Goal: Task Accomplishment & Management: Manage account settings

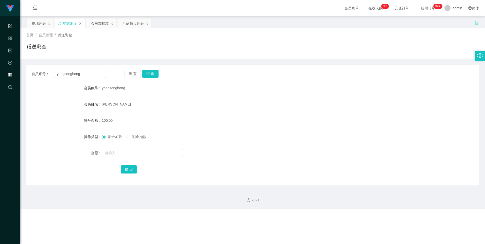
click at [192, 57] on icon "图标: setting" at bounding box center [480, 56] width 6 height 6
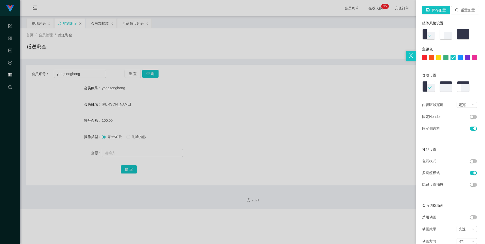
click at [192, 160] on button "button" at bounding box center [472, 161] width 7 height 4
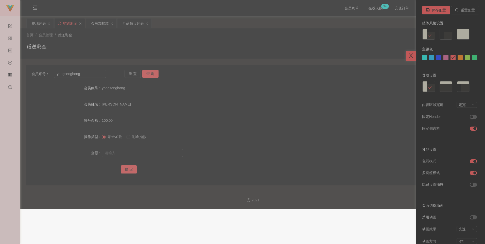
click at [192, 161] on button "button" at bounding box center [472, 161] width 7 height 4
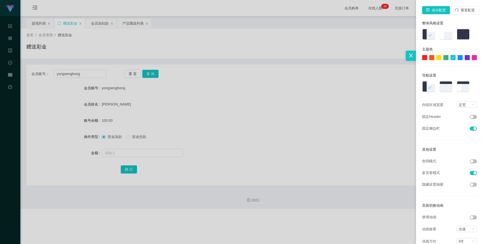
click at [192, 140] on div at bounding box center [242, 122] width 485 height 244
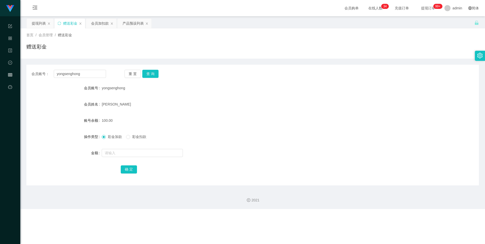
click at [192, 53] on icon "图标: setting" at bounding box center [480, 56] width 6 height 6
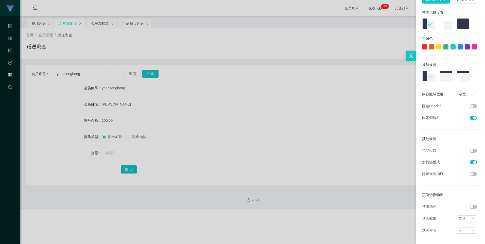
scroll to position [15, 0]
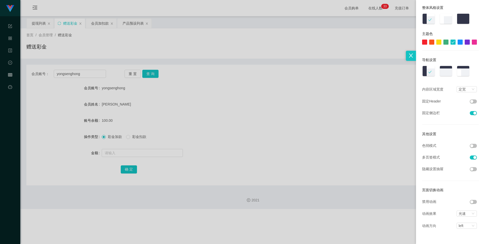
click at [192, 144] on button "button" at bounding box center [472, 146] width 7 height 4
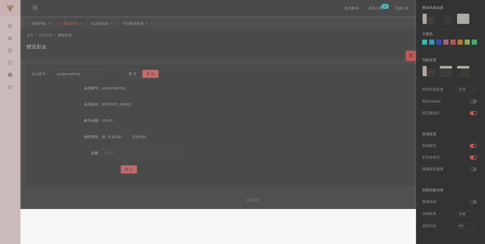
click at [192, 125] on div at bounding box center [242, 122] width 485 height 244
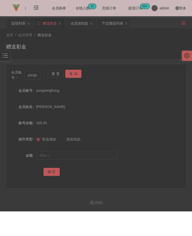
click at [130, 106] on div "[PERSON_NAME]" at bounding box center [88, 107] width 105 height 10
click at [33, 76] on input "yongsenghong" at bounding box center [33, 75] width 16 height 8
click at [188, 51] on div at bounding box center [187, 56] width 10 height 10
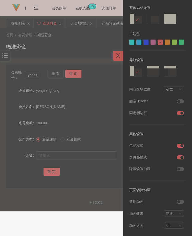
click at [177, 146] on button "button" at bounding box center [180, 146] width 7 height 4
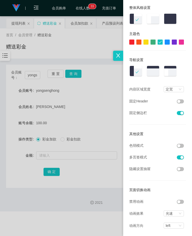
click at [144, 42] on div at bounding box center [146, 42] width 5 height 5
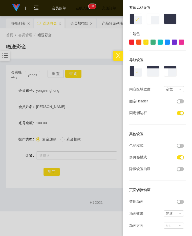
click at [139, 42] on div at bounding box center [158, 42] width 57 height 5
click at [138, 42] on div at bounding box center [139, 42] width 5 height 5
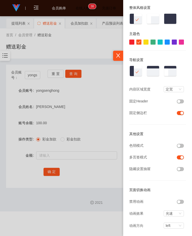
click at [159, 42] on div at bounding box center [160, 42] width 5 height 5
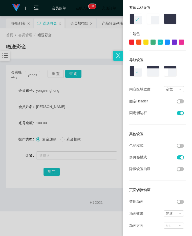
click at [165, 41] on div at bounding box center [167, 42] width 5 height 5
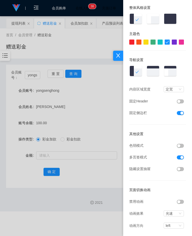
click at [172, 40] on div at bounding box center [174, 42] width 5 height 5
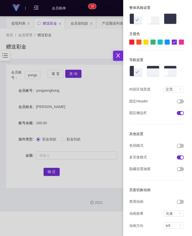
click at [179, 42] on div at bounding box center [181, 42] width 5 height 5
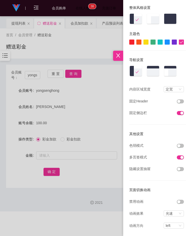
click at [98, 46] on div at bounding box center [96, 118] width 192 height 236
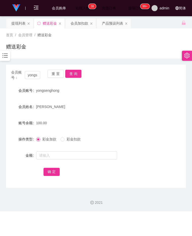
click at [185, 54] on icon "图标: setting" at bounding box center [188, 56] width 6 height 6
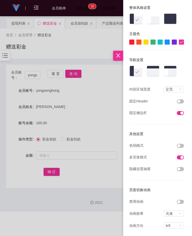
click at [151, 41] on div at bounding box center [153, 42] width 5 height 5
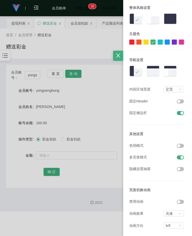
click at [144, 40] on div at bounding box center [146, 42] width 5 height 5
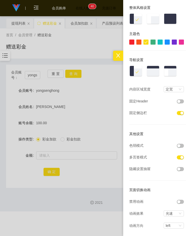
click at [75, 46] on div at bounding box center [96, 118] width 192 height 236
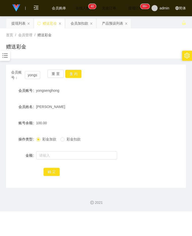
click at [186, 56] on icon "图标: setting" at bounding box center [187, 56] width 5 height 6
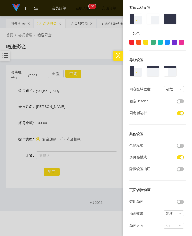
click at [130, 43] on div at bounding box center [132, 42] width 5 height 5
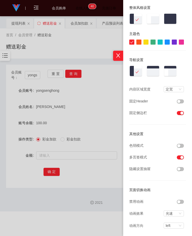
click at [138, 43] on div at bounding box center [139, 42] width 5 height 5
click at [166, 41] on div at bounding box center [167, 42] width 5 height 5
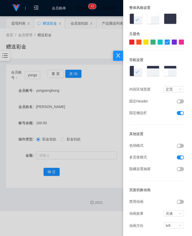
click at [173, 41] on div at bounding box center [174, 42] width 5 height 5
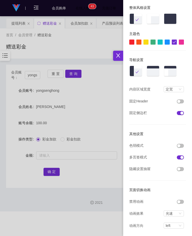
click at [91, 56] on div at bounding box center [96, 118] width 192 height 236
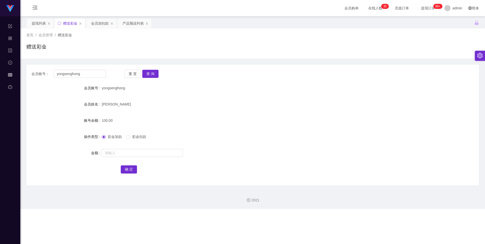
click at [192, 55] on icon "图标: setting" at bounding box center [479, 56] width 5 height 6
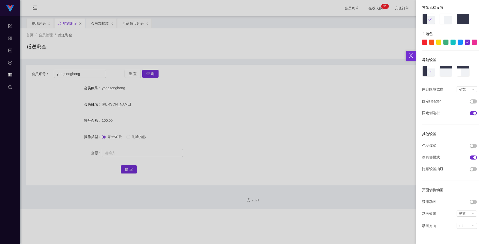
click at [192, 135] on h3 "其他设置" at bounding box center [450, 134] width 57 height 6
click at [192, 212] on div "光速" at bounding box center [464, 214] width 12 height 6
click at [192, 131] on div "保存配置 重置配置 整体风格设置 主题色 导航设置 内容区域宽度 定宽 固定Header 固定侧边栏 其他设置 色弱模式 多页签模式 隐藏设置抽屉 页面切换动…" at bounding box center [450, 114] width 69 height 259
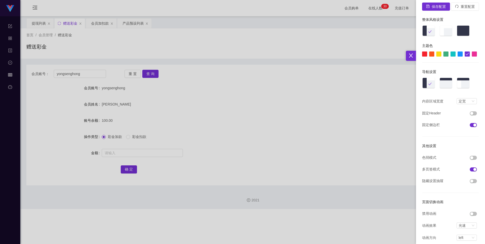
scroll to position [0, 0]
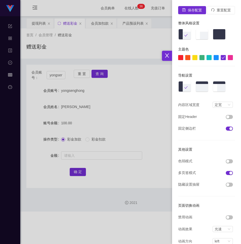
click at [127, 99] on div at bounding box center [120, 122] width 241 height 244
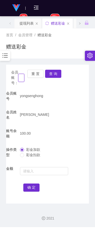
click at [22, 77] on input "yongsenghong" at bounding box center [21, 78] width 6 height 8
click at [69, 12] on div "会员购单 在线人数 0 1 2 3 4 5 6 7 8 9 0 1 2 3 4 5 6 7 8 9 0 1 2 3 4 5 6 7 8 9 0 1 2 3 4…" at bounding box center [47, 8] width 95 height 16
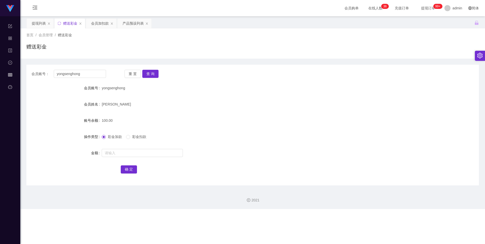
click at [192, 37] on div "首页 / 会员管理 / 赠送彩金 /" at bounding box center [252, 34] width 452 height 5
click at [38, 9] on icon "图标: menu-unfold" at bounding box center [34, 8] width 17 height 16
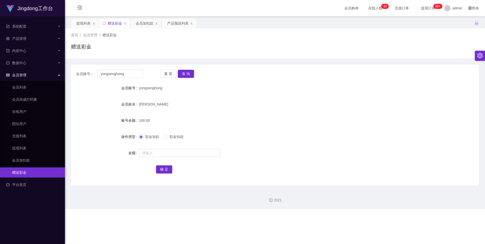
click at [144, 47] on div "赠送彩金" at bounding box center [275, 49] width 408 height 12
click at [80, 10] on icon "图标: menu-fold" at bounding box center [79, 7] width 5 height 5
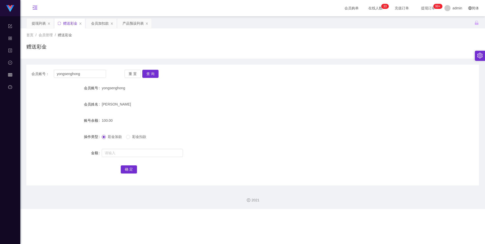
drag, startPoint x: 245, startPoint y: 43, endPoint x: 387, endPoint y: 79, distance: 146.5
click at [192, 79] on div "会员账号： [PERSON_NAME] 重 置 查 询 会员账号 yongsenghong 会员姓名 [PERSON_NAME] 账号余额 100.00 操作…" at bounding box center [252, 125] width 452 height 121
click at [192, 23] on icon "图标: unlock" at bounding box center [477, 23] width 4 height 4
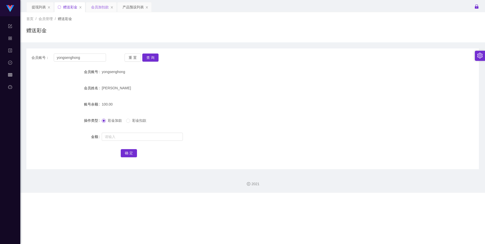
click at [99, 7] on div "会员加扣款" at bounding box center [100, 7] width 18 height 10
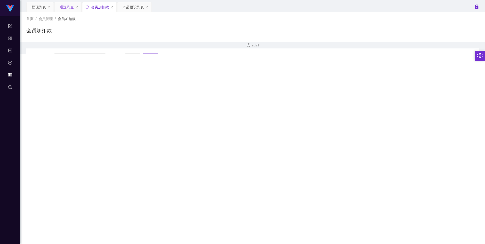
click at [67, 7] on div "赠送彩金" at bounding box center [67, 7] width 14 height 10
click at [192, 9] on icon "图标: lock" at bounding box center [477, 7] width 4 height 4
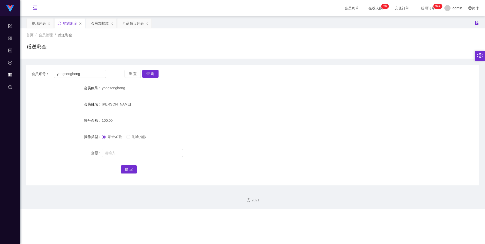
click at [192, 22] on div "提现列表 赠送彩金 会员加扣款 产品预设列表" at bounding box center [250, 26] width 448 height 17
click at [192, 21] on icon "图标: unlock" at bounding box center [476, 23] width 5 height 5
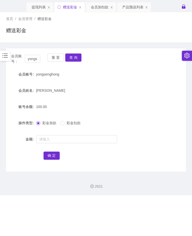
click at [140, 38] on div "赠送彩金" at bounding box center [96, 33] width 180 height 12
drag, startPoint x: 137, startPoint y: 78, endPoint x: 116, endPoint y: 70, distance: 21.9
click at [116, 70] on div "yongsenghong" at bounding box center [88, 74] width 105 height 10
drag, startPoint x: 0, startPoint y: 0, endPoint x: 99, endPoint y: 33, distance: 103.8
click at [98, 33] on div "赠送彩金" at bounding box center [96, 33] width 180 height 12
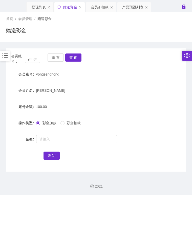
drag, startPoint x: 100, startPoint y: 33, endPoint x: 138, endPoint y: 135, distance: 108.5
click at [138, 135] on div at bounding box center [88, 139] width 105 height 10
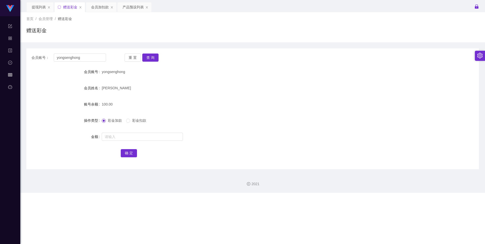
click at [192, 58] on div "会员账号： [PERSON_NAME] 重 置 查 询" at bounding box center [252, 57] width 452 height 8
click at [192, 58] on icon "图标: setting" at bounding box center [480, 56] width 6 height 6
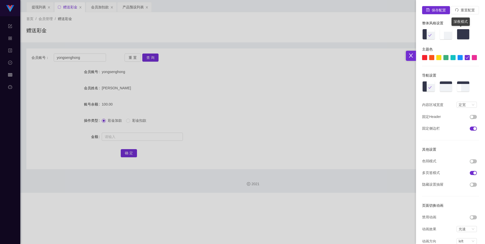
click at [192, 33] on img at bounding box center [462, 34] width 13 height 11
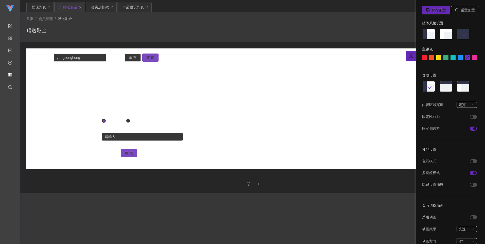
click at [192, 37] on div at bounding box center [242, 122] width 485 height 244
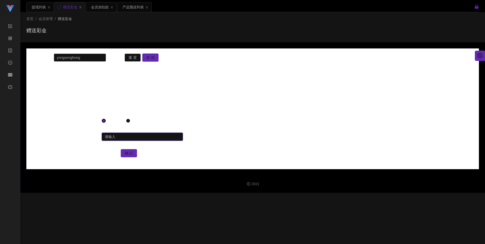
click at [115, 137] on input "text" at bounding box center [142, 137] width 81 height 8
click at [76, 53] on div "会员账号： [PERSON_NAME] 重 置 查 询 会员账号 yongsenghong 会员姓名 [PERSON_NAME] 账号余额 100.00 操作…" at bounding box center [252, 108] width 452 height 121
click at [192, 57] on icon "图标: setting" at bounding box center [480, 56] width 6 height 6
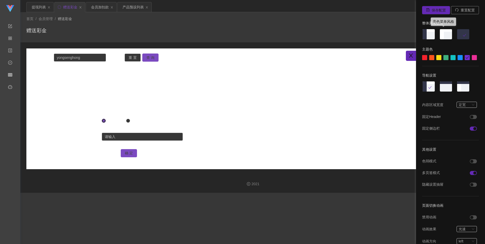
click at [192, 36] on img at bounding box center [445, 34] width 13 height 11
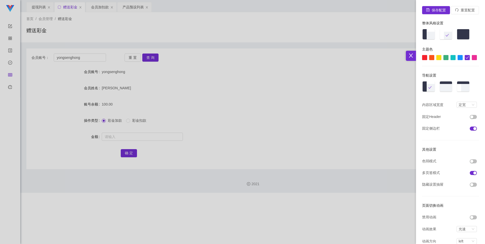
click at [192, 85] on div at bounding box center [242, 122] width 485 height 244
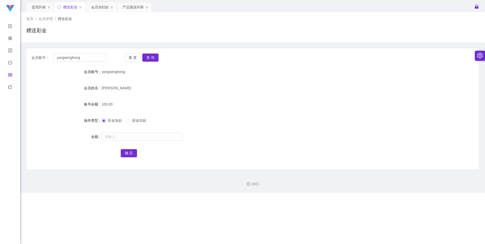
click at [192, 57] on icon "图标: setting" at bounding box center [479, 56] width 5 height 6
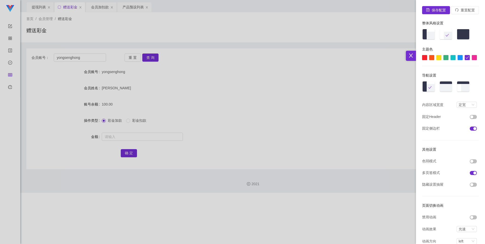
click at [192, 37] on img at bounding box center [428, 34] width 13 height 11
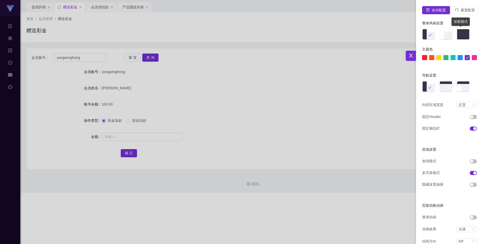
click at [192, 34] on img at bounding box center [462, 34] width 13 height 11
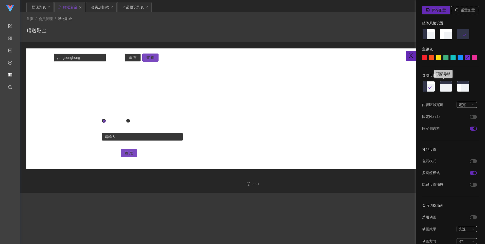
click at [192, 84] on img at bounding box center [445, 86] width 13 height 11
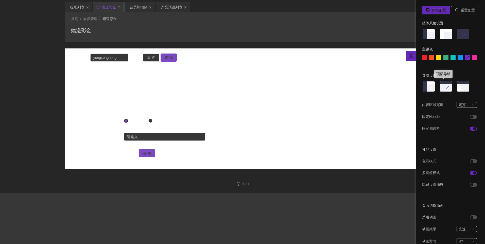
click at [192, 84] on div at bounding box center [445, 86] width 13 height 11
click at [192, 84] on img at bounding box center [428, 86] width 13 height 11
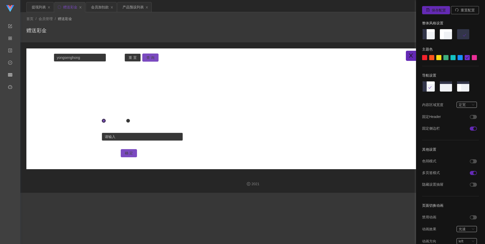
click at [192, 71] on div "保存配置 重置配置 整体风格设置 主题色 导航设置 内容区域宽度 定宽 固定Header 固定侧边栏 其他设置 色弱模式 多页签模式 隐藏设置抽屉 页面切换动…" at bounding box center [450, 129] width 69 height 259
click at [192, 36] on div at bounding box center [450, 34] width 57 height 11
click at [192, 36] on img at bounding box center [445, 34] width 13 height 11
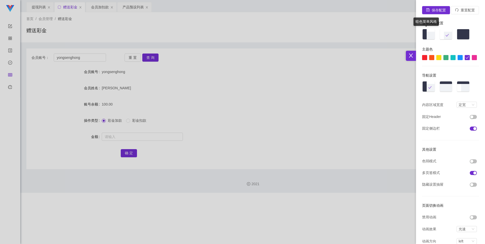
click at [192, 33] on img at bounding box center [428, 34] width 13 height 11
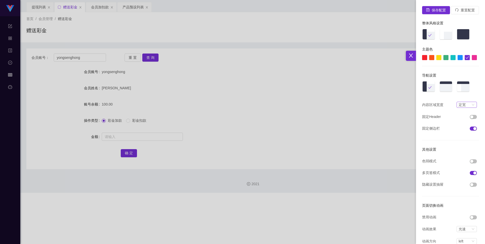
click at [192, 105] on icon "图标: down" at bounding box center [472, 104] width 3 height 3
click at [192, 112] on li "流式" at bounding box center [466, 114] width 20 height 8
click at [192, 105] on div "流式" at bounding box center [464, 105] width 12 height 6
click at [192, 97] on div at bounding box center [242, 122] width 485 height 244
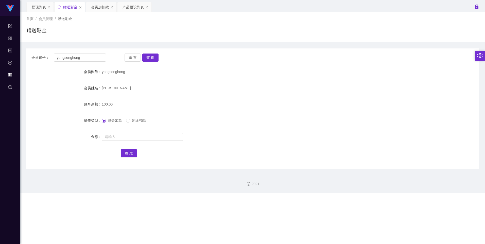
click at [192, 53] on icon "图标: setting" at bounding box center [480, 56] width 6 height 6
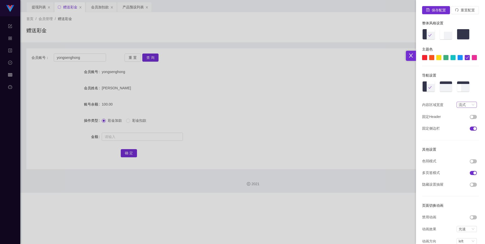
click at [192, 105] on div "流式" at bounding box center [464, 105] width 12 height 6
click at [192, 112] on li "流式" at bounding box center [466, 114] width 20 height 8
click at [192, 91] on div at bounding box center [242, 122] width 485 height 244
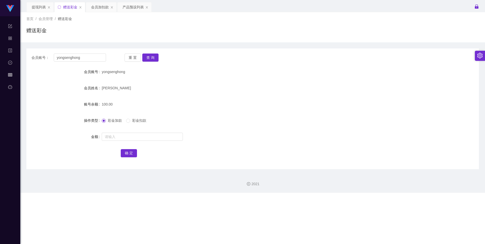
click at [192, 52] on div at bounding box center [480, 56] width 10 height 10
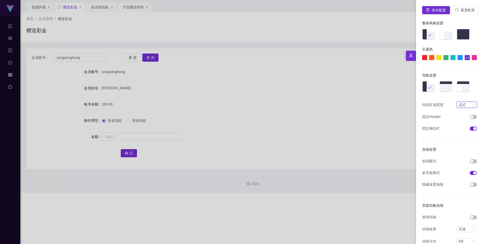
click at [192, 102] on div "流式" at bounding box center [461, 105] width 7 height 6
click at [192, 121] on li "定宽" at bounding box center [466, 122] width 20 height 8
click at [192, 69] on div at bounding box center [242, 122] width 485 height 244
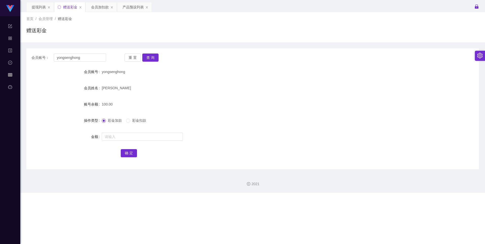
drag, startPoint x: 67, startPoint y: 0, endPoint x: 356, endPoint y: 28, distance: 290.5
click at [192, 29] on div "赠送彩金" at bounding box center [252, 33] width 452 height 12
click at [192, 58] on icon "图标: setting" at bounding box center [480, 56] width 6 height 6
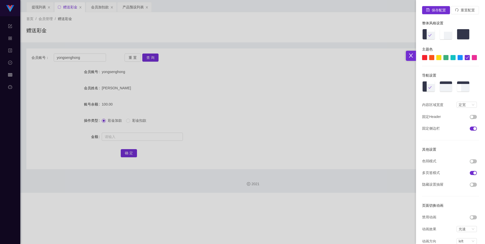
click at [192, 219] on button "button" at bounding box center [472, 217] width 7 height 4
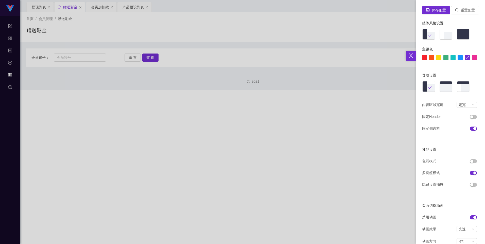
click at [192, 149] on div at bounding box center [242, 122] width 485 height 244
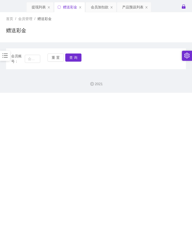
click at [115, 29] on div "赠送彩金" at bounding box center [96, 33] width 180 height 12
click at [31, 61] on input "text" at bounding box center [33, 59] width 16 height 8
click at [113, 46] on div "会员账号： 重 置 查 询 会员账号 会员姓名 账号余额 操作类型 彩金加款 彩金扣款 金额 确 定" at bounding box center [96, 55] width 180 height 27
click at [93, 6] on div "会员加扣款" at bounding box center [100, 7] width 18 height 10
click at [66, 7] on div "赠送彩金" at bounding box center [67, 7] width 14 height 10
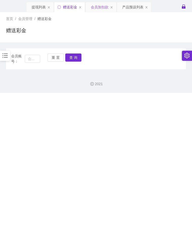
click at [100, 7] on div "会员加扣款" at bounding box center [100, 7] width 18 height 10
click at [129, 6] on div "产品预设列表" at bounding box center [132, 7] width 21 height 10
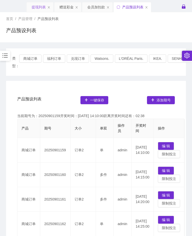
click at [39, 8] on div "提现列表" at bounding box center [39, 7] width 14 height 10
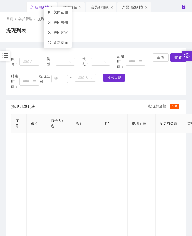
click at [82, 28] on div "提现列表" at bounding box center [96, 33] width 180 height 12
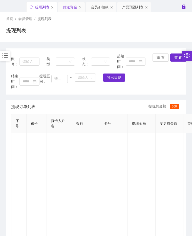
click at [69, 8] on div "赠送彩金" at bounding box center [70, 7] width 14 height 10
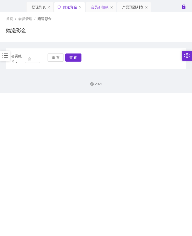
click at [97, 7] on div "会员加扣款" at bounding box center [100, 7] width 18 height 10
click at [64, 7] on div "赠送彩金" at bounding box center [67, 7] width 14 height 10
click at [98, 7] on div "会员加扣款" at bounding box center [100, 7] width 18 height 10
click at [133, 7] on div "产品预设列表" at bounding box center [132, 7] width 21 height 10
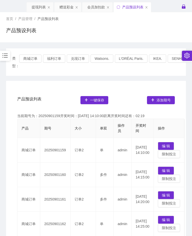
click at [8, 53] on icon "图标: bars" at bounding box center [5, 55] width 7 height 7
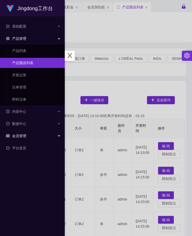
click at [31, 132] on div "会员管理" at bounding box center [32, 136] width 65 height 10
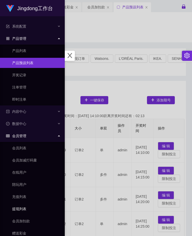
click at [24, 207] on link "提现列表" at bounding box center [36, 209] width 49 height 10
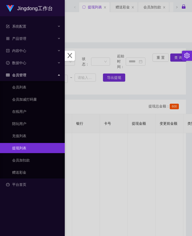
click at [108, 148] on div at bounding box center [96, 118] width 192 height 236
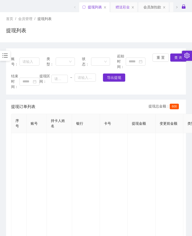
click at [124, 6] on div "赠送彩金" at bounding box center [123, 7] width 14 height 10
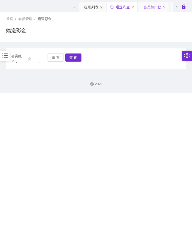
drag, startPoint x: 92, startPoint y: 8, endPoint x: 151, endPoint y: 11, distance: 58.9
click at [151, 11] on div "提现列表 赠送彩金 会员加扣款 产品预设列表" at bounding box center [142, 10] width 126 height 17
drag, startPoint x: 93, startPoint y: 5, endPoint x: 148, endPoint y: 5, distance: 55.0
click at [148, 5] on div "提现列表 赠送彩金 会员加扣款 产品预设列表" at bounding box center [142, 10] width 126 height 17
click at [126, 16] on div "首页 / 会员管理 / 赠送彩金 /" at bounding box center [96, 18] width 180 height 5
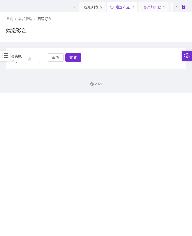
click at [149, 8] on div "会员加扣款" at bounding box center [153, 7] width 18 height 10
click at [151, 7] on div "会员加扣款" at bounding box center [153, 7] width 18 height 10
click at [177, 8] on icon "图标: right" at bounding box center [177, 7] width 3 height 3
click at [73, 7] on span at bounding box center [75, 7] width 8 height 10
click at [118, 6] on div "赠送彩金" at bounding box center [119, 7] width 14 height 10
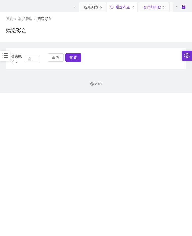
click at [147, 8] on div "会员加扣款" at bounding box center [153, 7] width 18 height 10
click at [84, 7] on div "提现列表" at bounding box center [91, 7] width 14 height 10
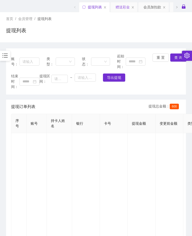
click at [124, 7] on div "赠送彩金" at bounding box center [123, 7] width 14 height 10
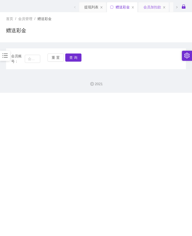
click at [162, 7] on div "会员加扣款" at bounding box center [154, 7] width 30 height 10
click at [164, 7] on icon "图标: close" at bounding box center [164, 7] width 3 height 3
click at [85, 7] on div "提现列表" at bounding box center [83, 7] width 14 height 10
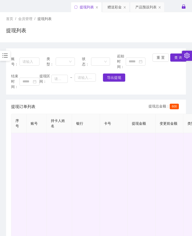
drag, startPoint x: 129, startPoint y: 139, endPoint x: 93, endPoint y: 154, distance: 38.6
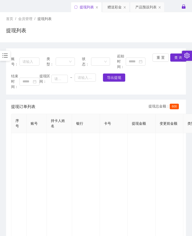
click at [133, 91] on div "账号： 类型： 状态： 起始时间： 重 置 查 询 结束时间： 提现区间： ~ 导出提现" at bounding box center [96, 71] width 180 height 46
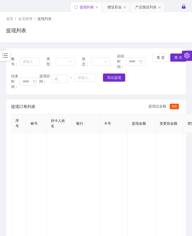
click at [93, 100] on div "提现订单列表 提现总金额： 600" at bounding box center [96, 107] width 170 height 14
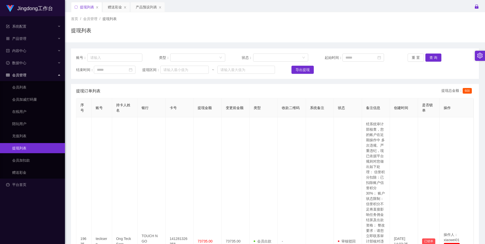
drag, startPoint x: 450, startPoint y: 74, endPoint x: 213, endPoint y: 24, distance: 241.9
click at [192, 24] on div "首页 / 会员管理 / 提现列表 / 提现列表" at bounding box center [275, 27] width 408 height 22
click at [192, 54] on icon "图标: setting" at bounding box center [479, 56] width 5 height 6
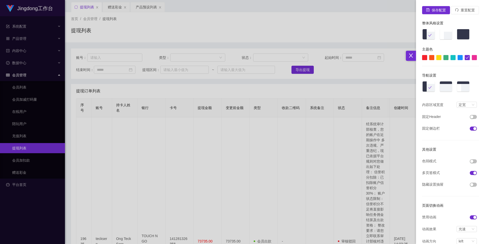
click at [192, 57] on div at bounding box center [450, 57] width 57 height 5
click at [192, 57] on div at bounding box center [452, 57] width 5 height 5
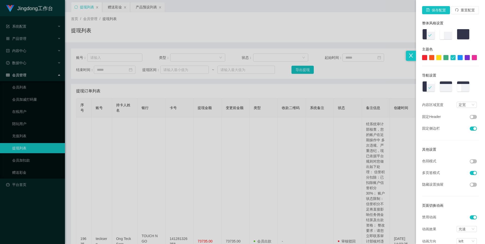
click at [192, 56] on div at bounding box center [438, 57] width 5 height 5
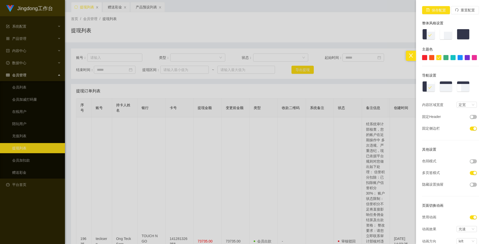
click at [192, 21] on div at bounding box center [242, 122] width 485 height 244
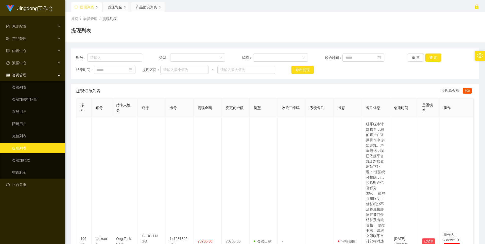
click at [192, 56] on div at bounding box center [480, 56] width 10 height 10
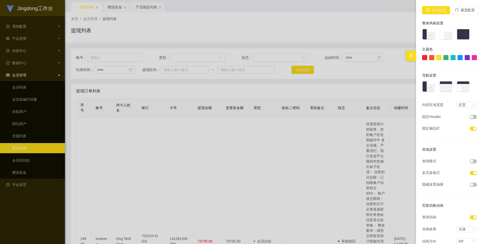
click at [192, 56] on div at bounding box center [459, 57] width 5 height 5
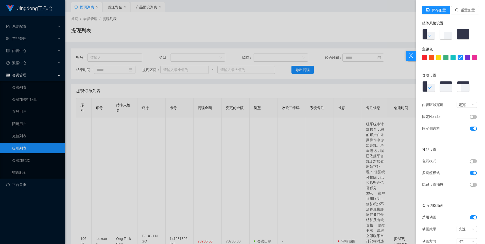
click at [192, 14] on div at bounding box center [242, 122] width 485 height 244
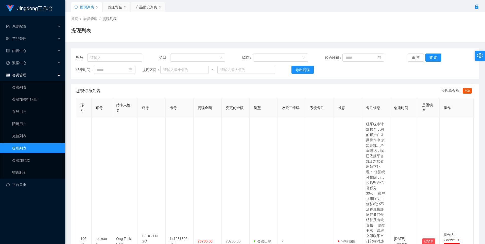
drag, startPoint x: 209, startPoint y: 31, endPoint x: 151, endPoint y: 34, distance: 58.7
click at [150, 35] on div "提现列表" at bounding box center [275, 33] width 408 height 12
click at [192, 53] on icon "图标: setting" at bounding box center [480, 56] width 6 height 6
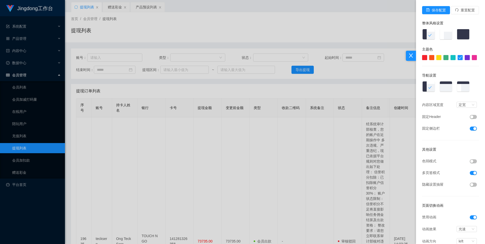
click at [192, 117] on button "button" at bounding box center [472, 117] width 7 height 4
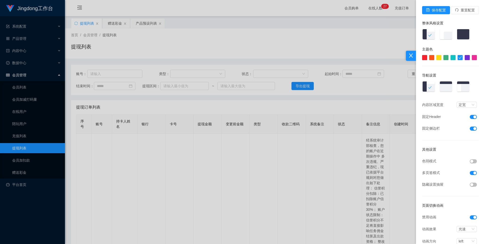
click at [192, 116] on button "button" at bounding box center [472, 117] width 7 height 4
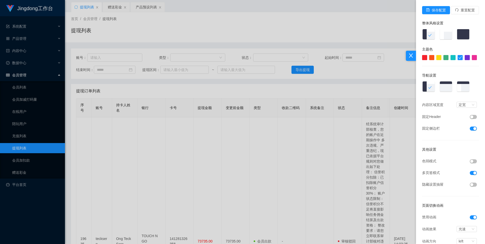
click at [192, 116] on button "button" at bounding box center [472, 117] width 7 height 4
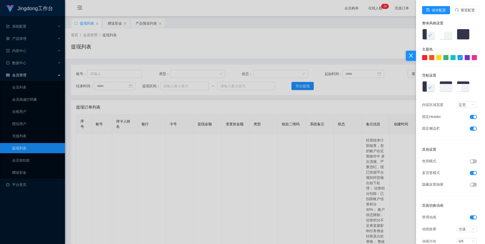
click at [192, 116] on button "button" at bounding box center [472, 117] width 7 height 4
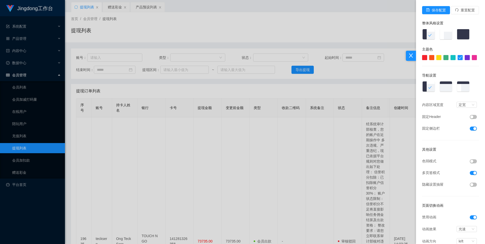
click at [192, 161] on button "button" at bounding box center [472, 161] width 7 height 4
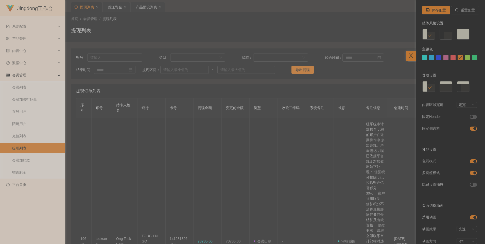
click at [192, 161] on button "button" at bounding box center [472, 161] width 7 height 4
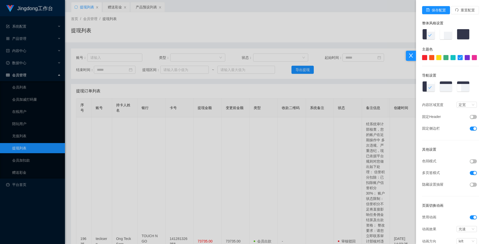
click at [192, 185] on button "button" at bounding box center [472, 185] width 7 height 4
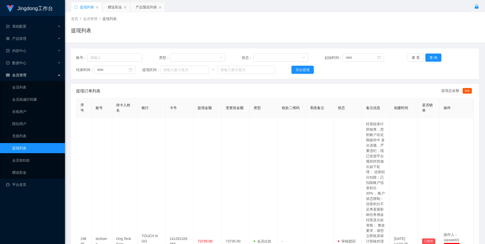
drag, startPoint x: 459, startPoint y: 40, endPoint x: 473, endPoint y: 29, distance: 18.1
click at [192, 27] on div "提现列表" at bounding box center [275, 33] width 408 height 12
drag, startPoint x: 475, startPoint y: 69, endPoint x: 478, endPoint y: 71, distance: 3.3
click at [192, 69] on div "账号： 类型： 状态： 起始时间： 重 置 查 询 结束时间： 提现区间： ~ 导出提现" at bounding box center [275, 63] width 408 height 30
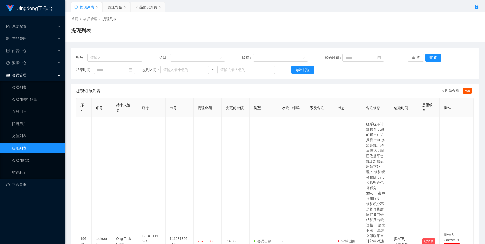
click at [192, 28] on div "提现列表" at bounding box center [275, 33] width 408 height 12
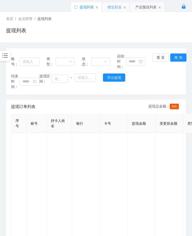
click at [114, 7] on div "赠送彩金" at bounding box center [115, 7] width 14 height 10
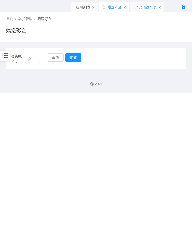
click at [144, 5] on div "产品预设列表" at bounding box center [146, 7] width 21 height 10
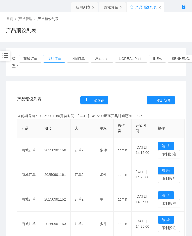
click at [60, 62] on button "福利订单" at bounding box center [54, 59] width 22 height 8
click at [57, 58] on button "福利订单" at bounding box center [54, 59] width 22 height 8
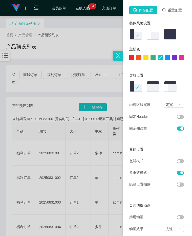
scroll to position [51, 0]
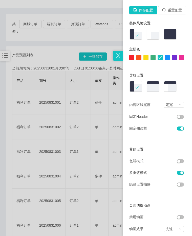
click at [177, 162] on button "button" at bounding box center [180, 161] width 7 height 4
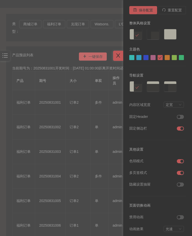
click at [62, 70] on div at bounding box center [96, 118] width 192 height 236
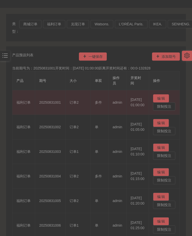
click at [155, 98] on button "编 辑" at bounding box center [161, 98] width 16 height 8
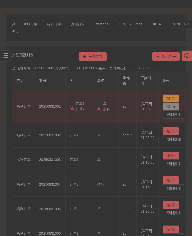
click at [189, 54] on icon "图标: setting" at bounding box center [187, 56] width 5 height 6
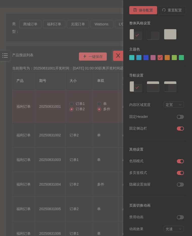
click at [181, 161] on button "button" at bounding box center [180, 161] width 7 height 4
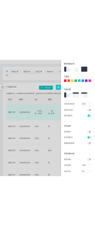
scroll to position [23, 0]
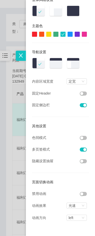
click at [7, 84] on div at bounding box center [47, 118] width 95 height 236
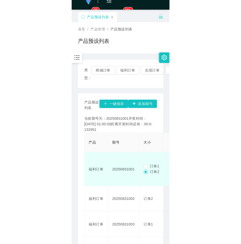
scroll to position [0, 0]
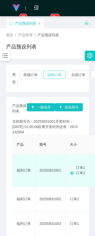
click at [54, 72] on button "福利订单" at bounding box center [54, 75] width 22 height 8
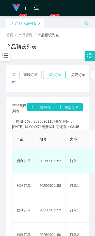
click at [51, 76] on button "福利订单" at bounding box center [54, 75] width 22 height 8
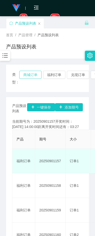
click at [33, 74] on button "商城订单" at bounding box center [30, 75] width 22 height 8
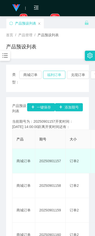
click at [55, 74] on button "福利订单" at bounding box center [54, 75] width 22 height 8
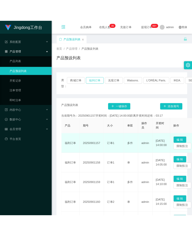
scroll to position [15, 0]
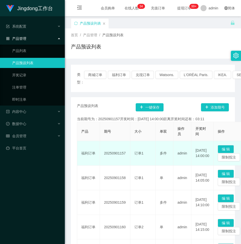
click at [121, 154] on td "20250901157" at bounding box center [115, 153] width 30 height 25
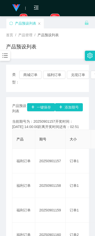
click at [55, 50] on div "产品预设列表" at bounding box center [47, 49] width 83 height 12
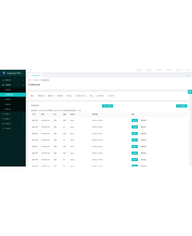
scroll to position [0, 0]
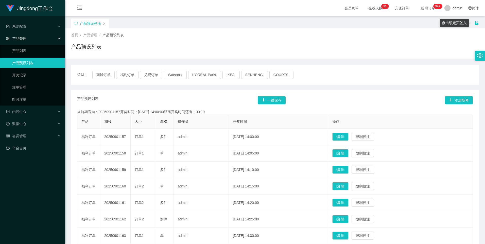
click at [192, 22] on icon "图标: unlock" at bounding box center [476, 23] width 5 height 5
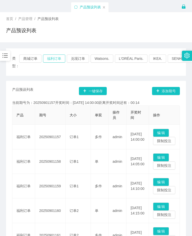
click at [60, 57] on button "福利订单" at bounding box center [54, 59] width 22 height 8
drag, startPoint x: 42, startPoint y: 2, endPoint x: 158, endPoint y: 33, distance: 120.4
click at [158, 33] on div "产品预设列表" at bounding box center [96, 33] width 180 height 12
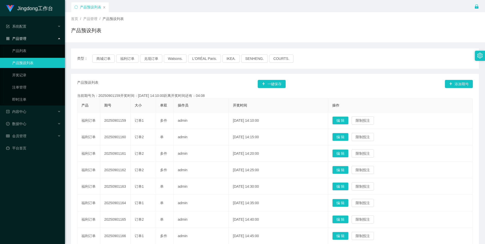
click at [192, 56] on icon "图标: setting" at bounding box center [480, 56] width 6 height 6
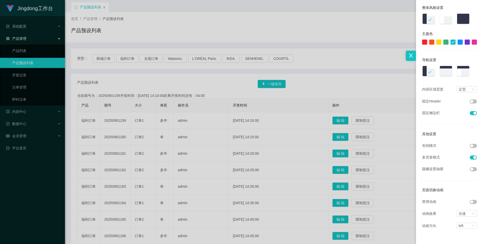
click at [192, 205] on li "禁用动画" at bounding box center [450, 202] width 57 height 12
click at [192, 202] on button "button" at bounding box center [472, 202] width 7 height 4
click at [192, 85] on div at bounding box center [242, 122] width 485 height 244
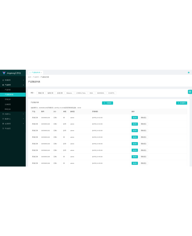
scroll to position [15, 0]
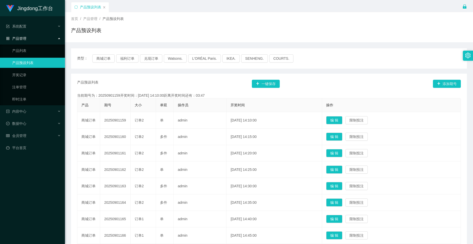
drag, startPoint x: 166, startPoint y: 24, endPoint x: 265, endPoint y: 26, distance: 98.9
click at [166, 24] on div "首页 / 产品管理 / 产品预设列表 / 产品预设列表" at bounding box center [269, 27] width 396 height 22
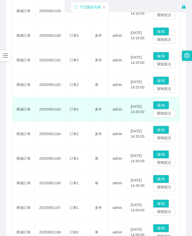
scroll to position [152, 0]
